Goal: Transaction & Acquisition: Obtain resource

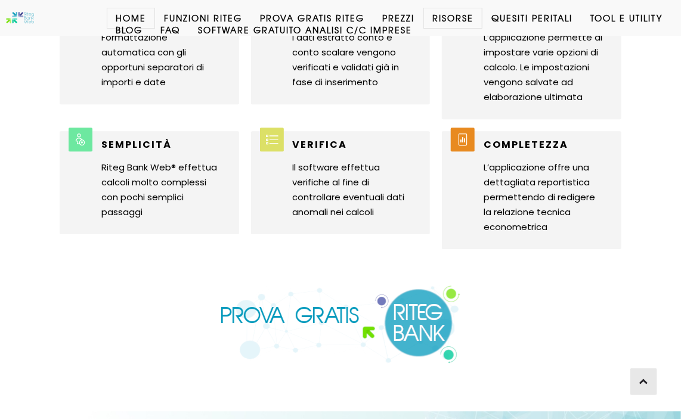
scroll to position [1319, 0]
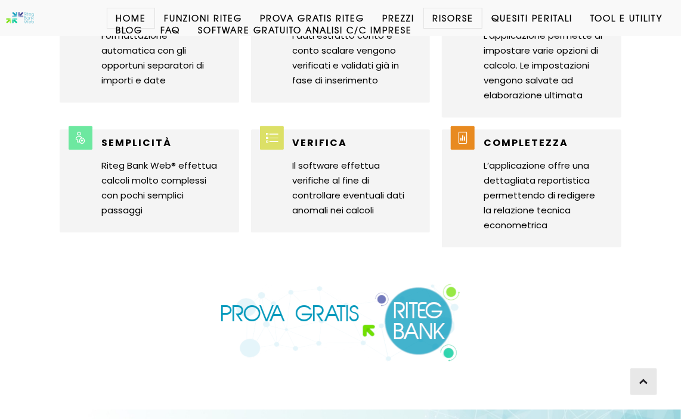
click at [416, 305] on img at bounding box center [341, 322] width 242 height 79
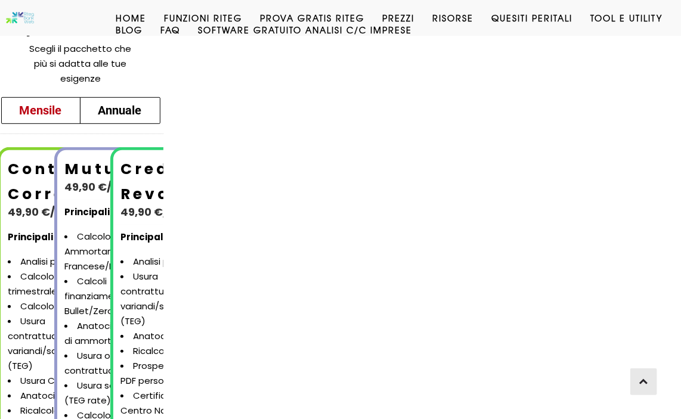
scroll to position [179, 0]
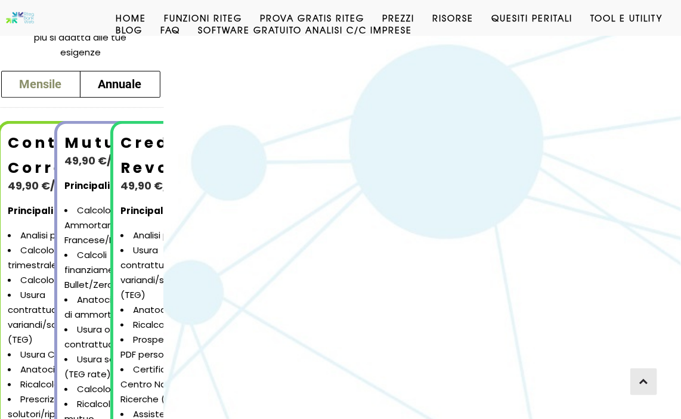
click at [45, 84] on span "Mensile" at bounding box center [41, 84] width 42 height 14
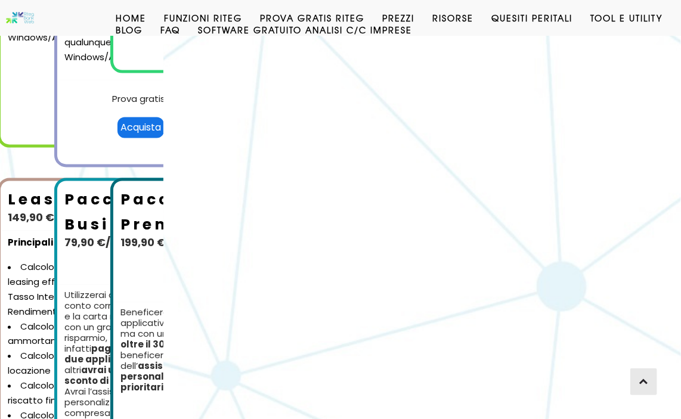
scroll to position [720, 0]
click at [66, 222] on b "Pacchetto Business" at bounding box center [117, 212] width 107 height 46
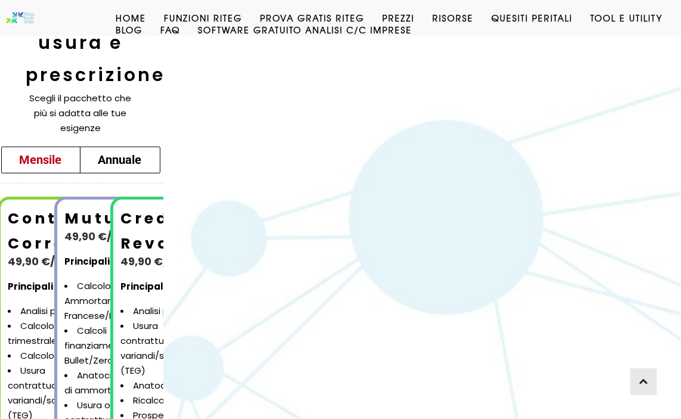
scroll to position [0, 0]
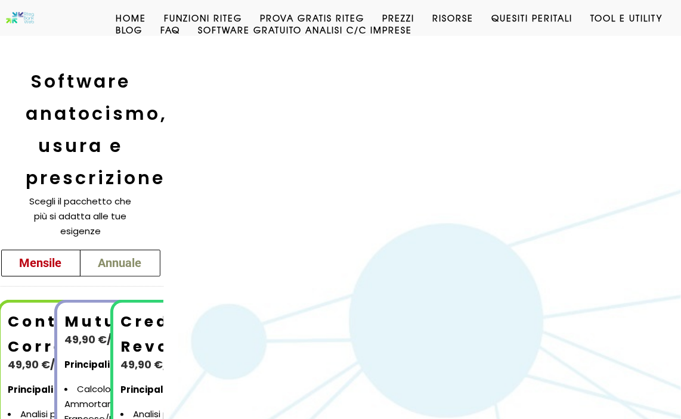
click at [112, 264] on span "Annuale" at bounding box center [120, 263] width 44 height 14
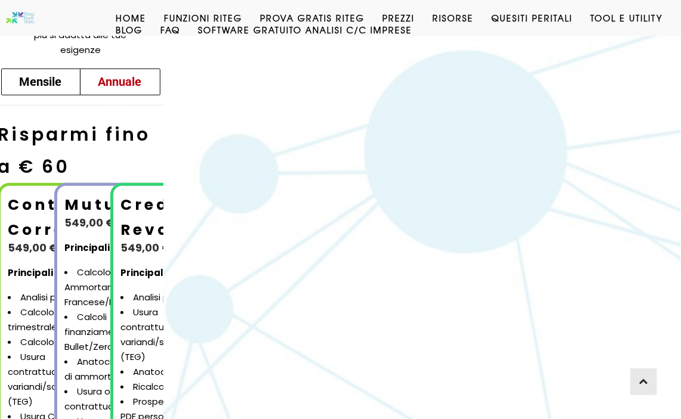
scroll to position [181, 0]
click at [30, 76] on span "Mensile" at bounding box center [41, 82] width 42 height 14
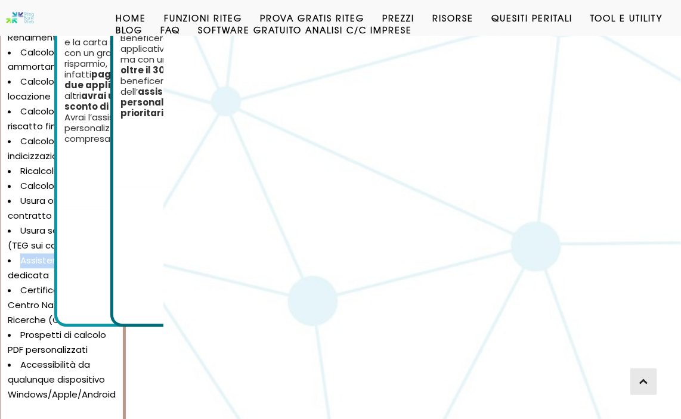
click at [18, 253] on li "Assistenza tecnica dedicata" at bounding box center [62, 268] width 108 height 30
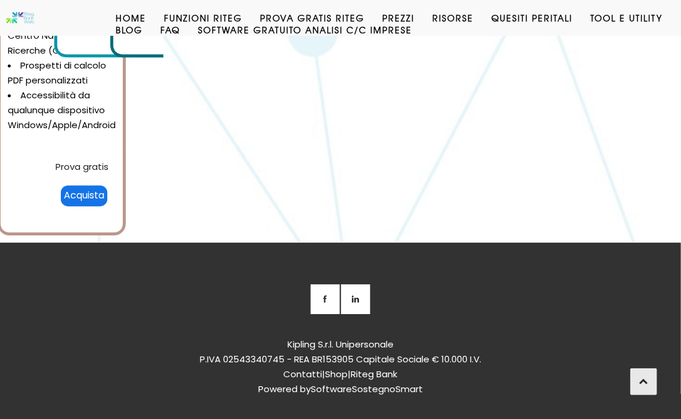
scroll to position [1264, 0]
click at [95, 160] on link "Prova gratis" at bounding box center [81, 166] width 53 height 13
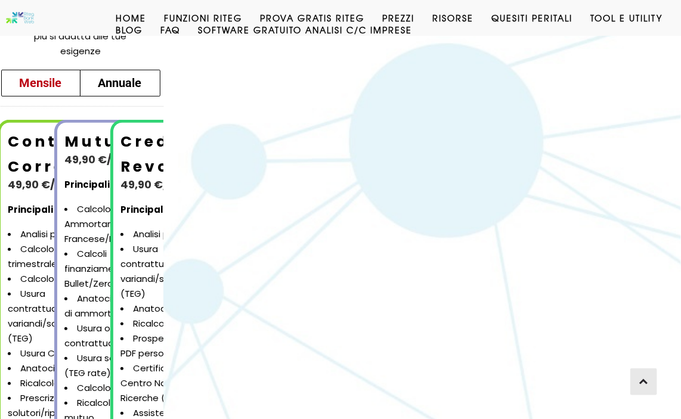
scroll to position [181, 0]
click at [24, 180] on b "49,90 €/mese" at bounding box center [47, 184] width 79 height 15
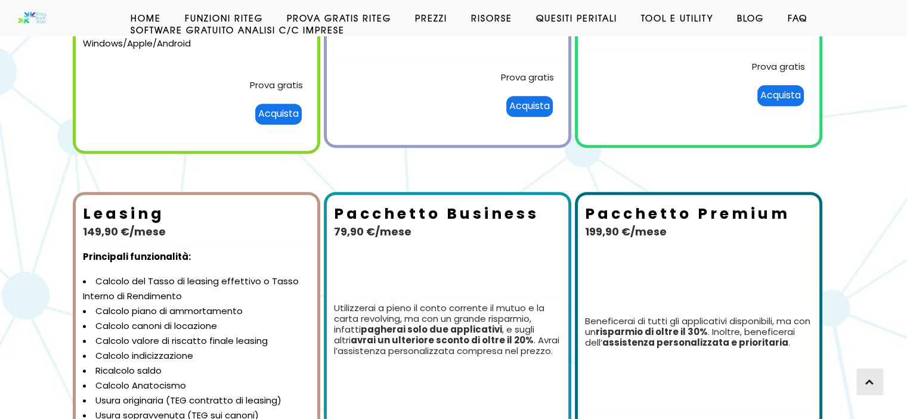
scroll to position [477, 0]
click at [275, 81] on link "Prova gratis" at bounding box center [276, 85] width 53 height 13
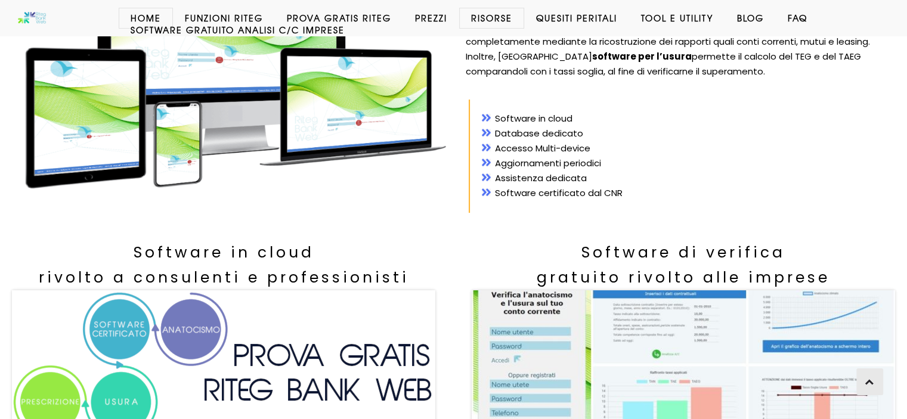
scroll to position [186, 0]
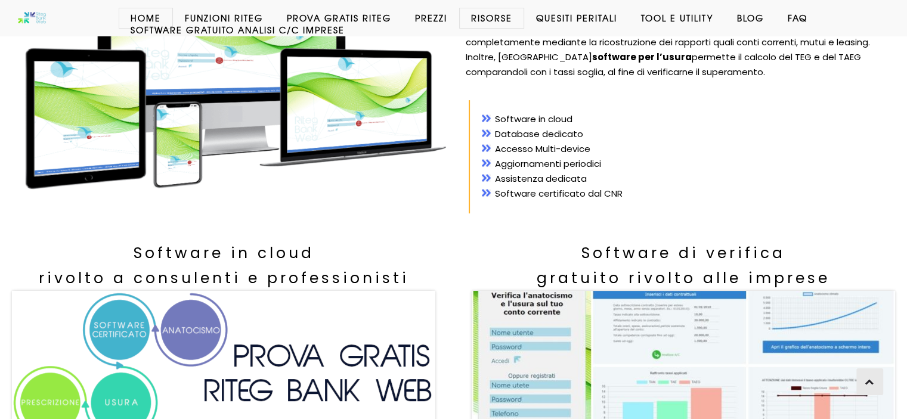
click at [431, 21] on link "Prezzi" at bounding box center [431, 18] width 56 height 12
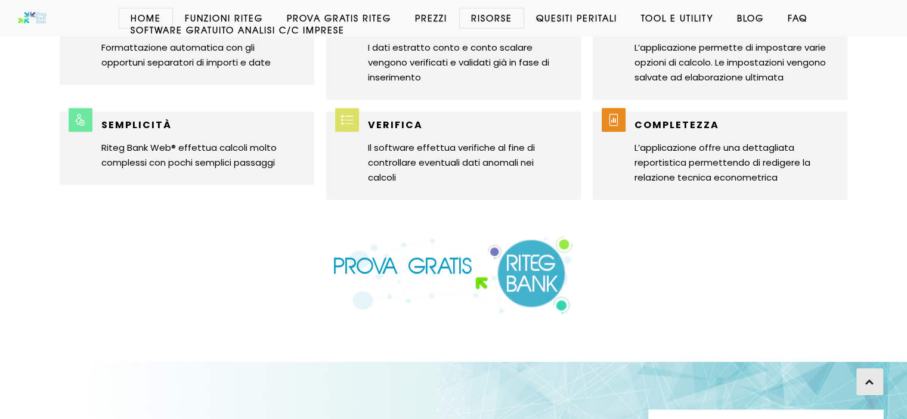
scroll to position [1176, 0]
